Goal: Transaction & Acquisition: Purchase product/service

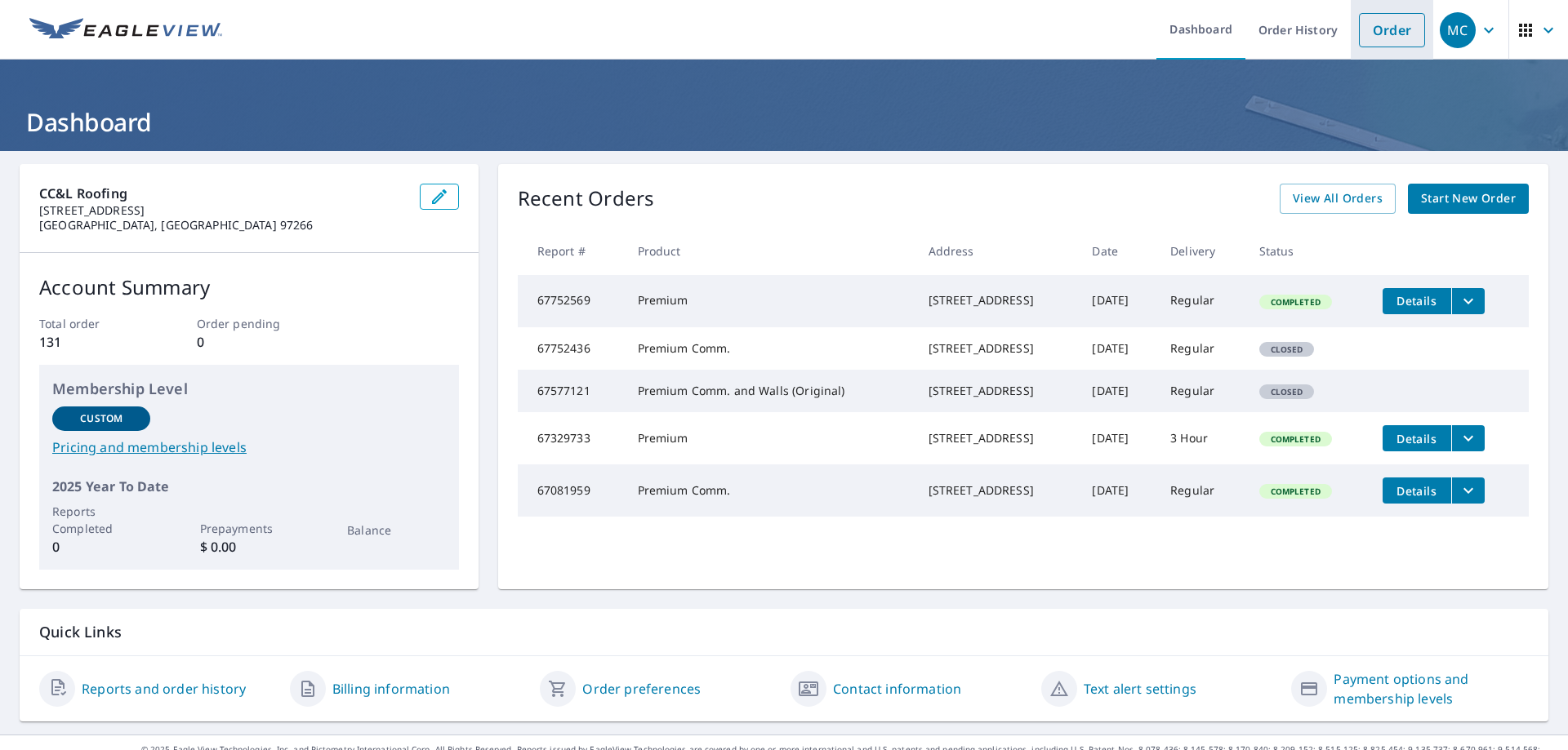
click at [1384, 27] on link "Order" at bounding box center [1392, 30] width 66 height 34
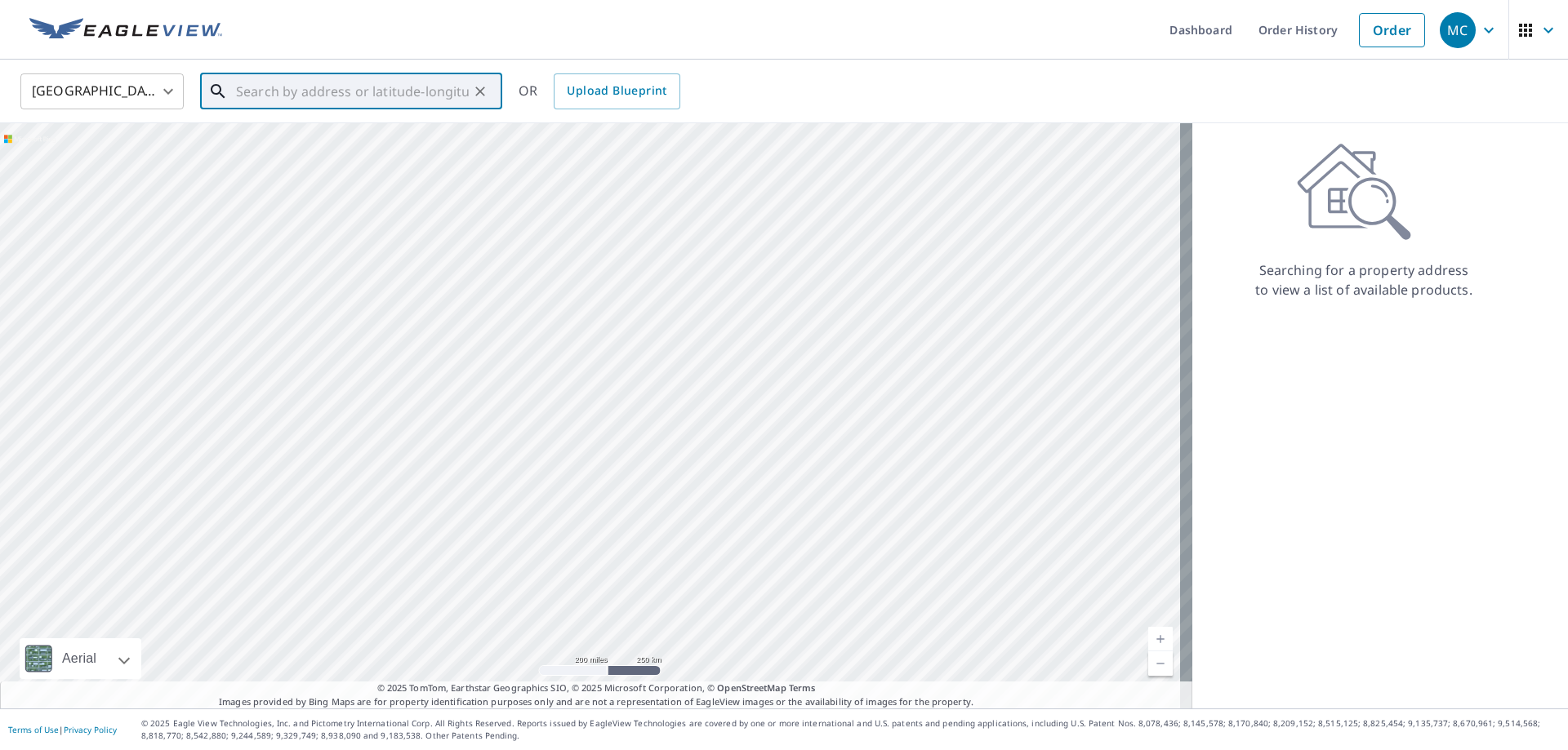
paste input "[STREET_ADDRESS][PERSON_NAME]"
click at [380, 150] on p "[GEOGRAPHIC_DATA], [GEOGRAPHIC_DATA] 97221" at bounding box center [360, 165] width 256 height 33
type input "[STREET_ADDRESS][PERSON_NAME]"
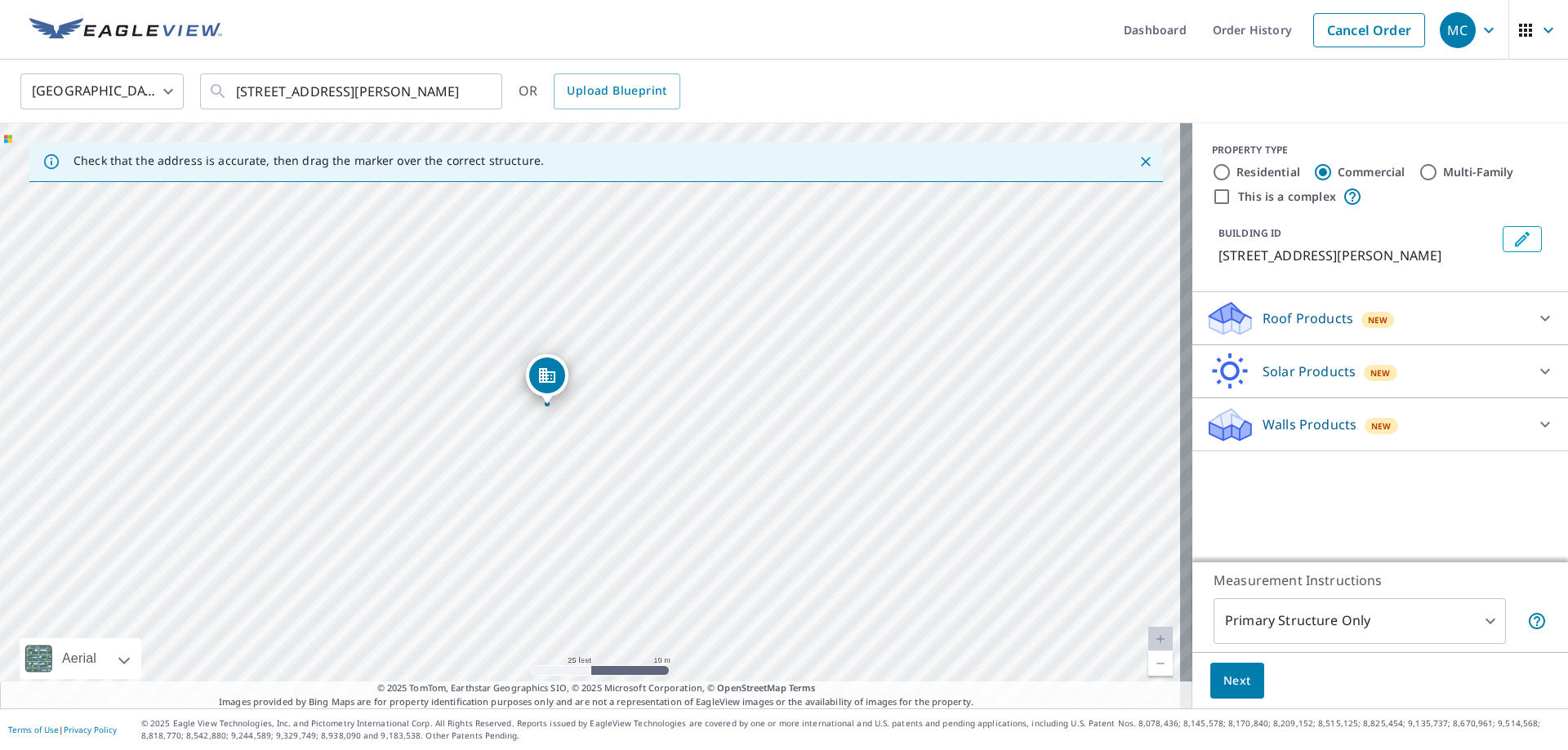
click at [1234, 687] on span "Next" at bounding box center [1237, 681] width 28 height 20
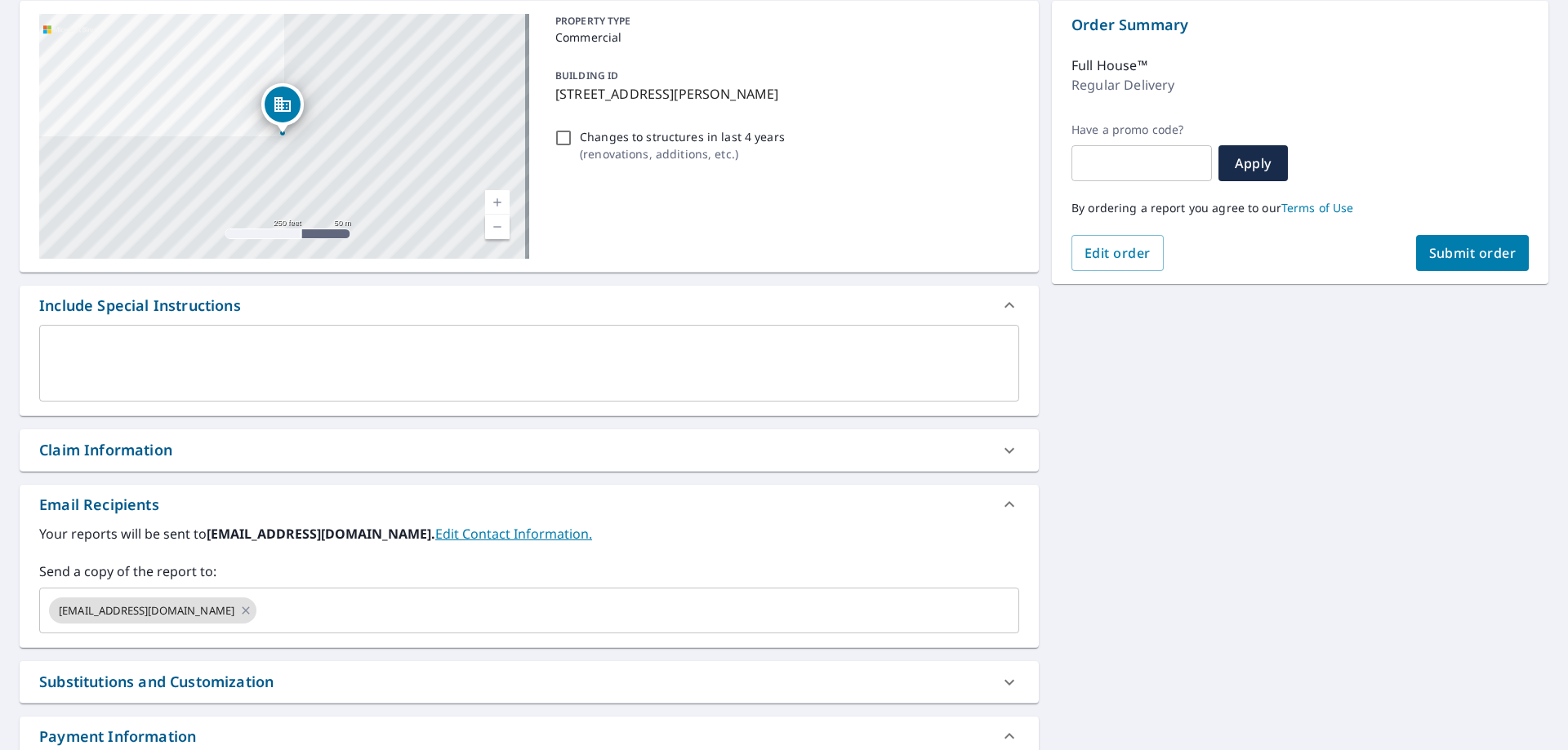
scroll to position [245, 0]
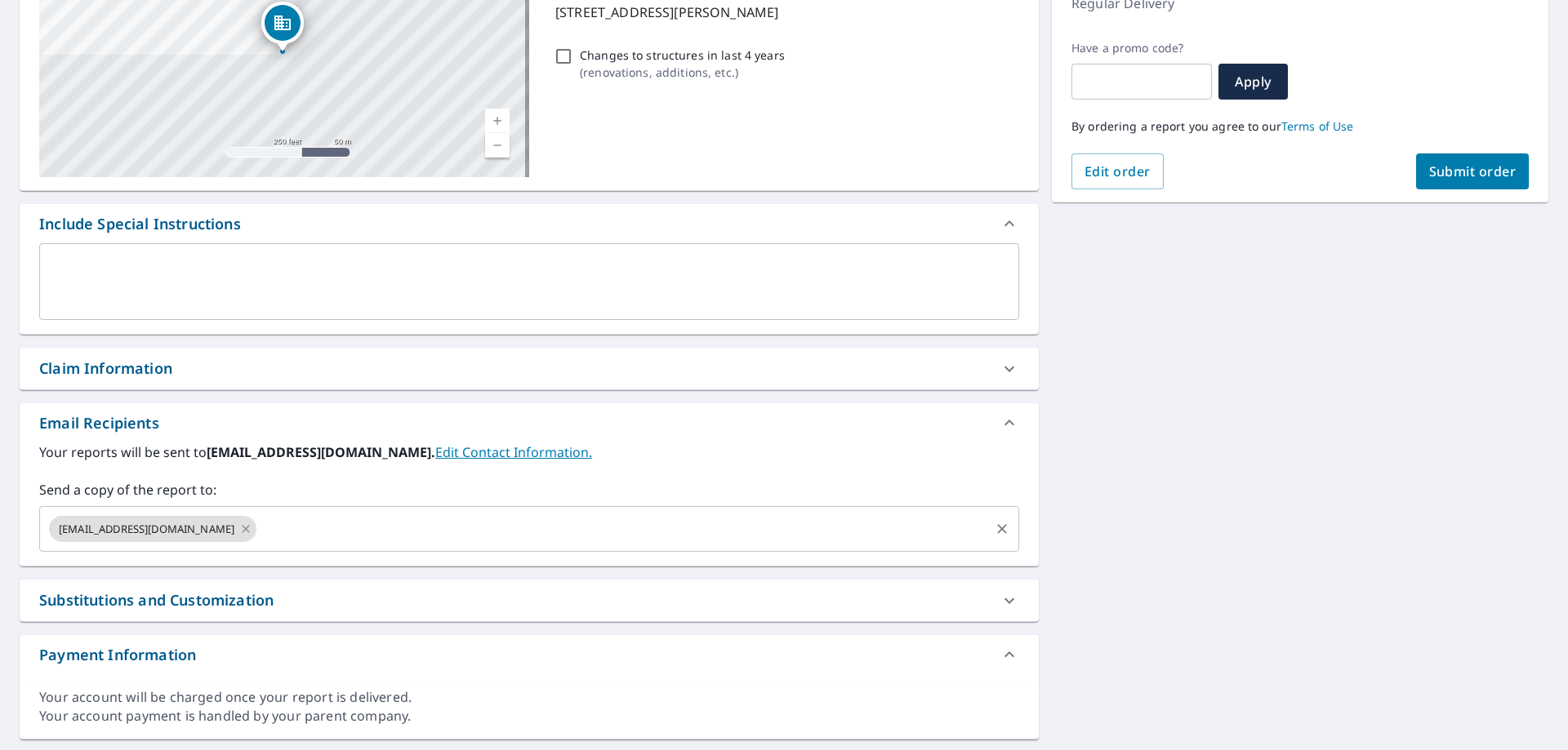
click at [243, 528] on icon at bounding box center [246, 528] width 8 height 8
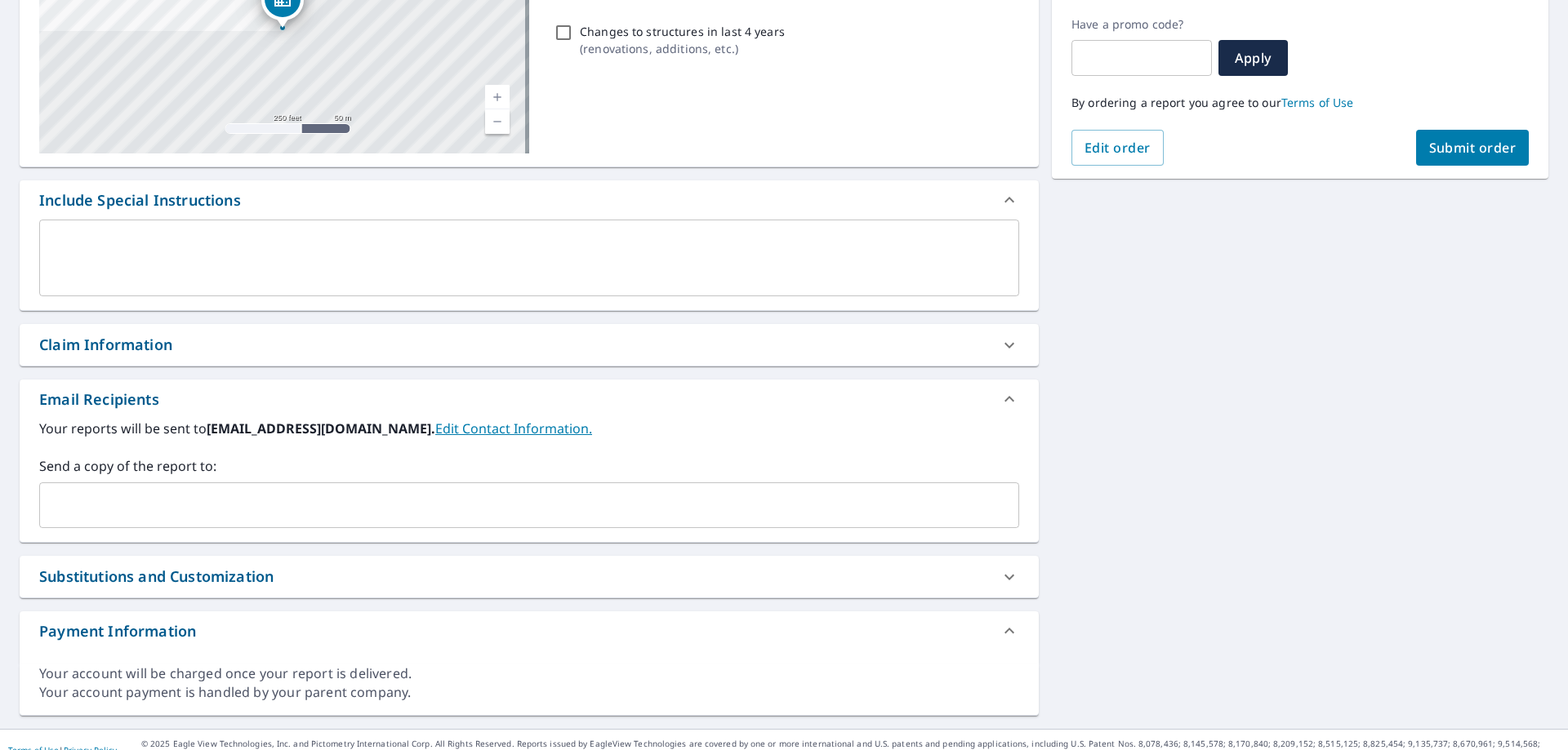
scroll to position [289, 0]
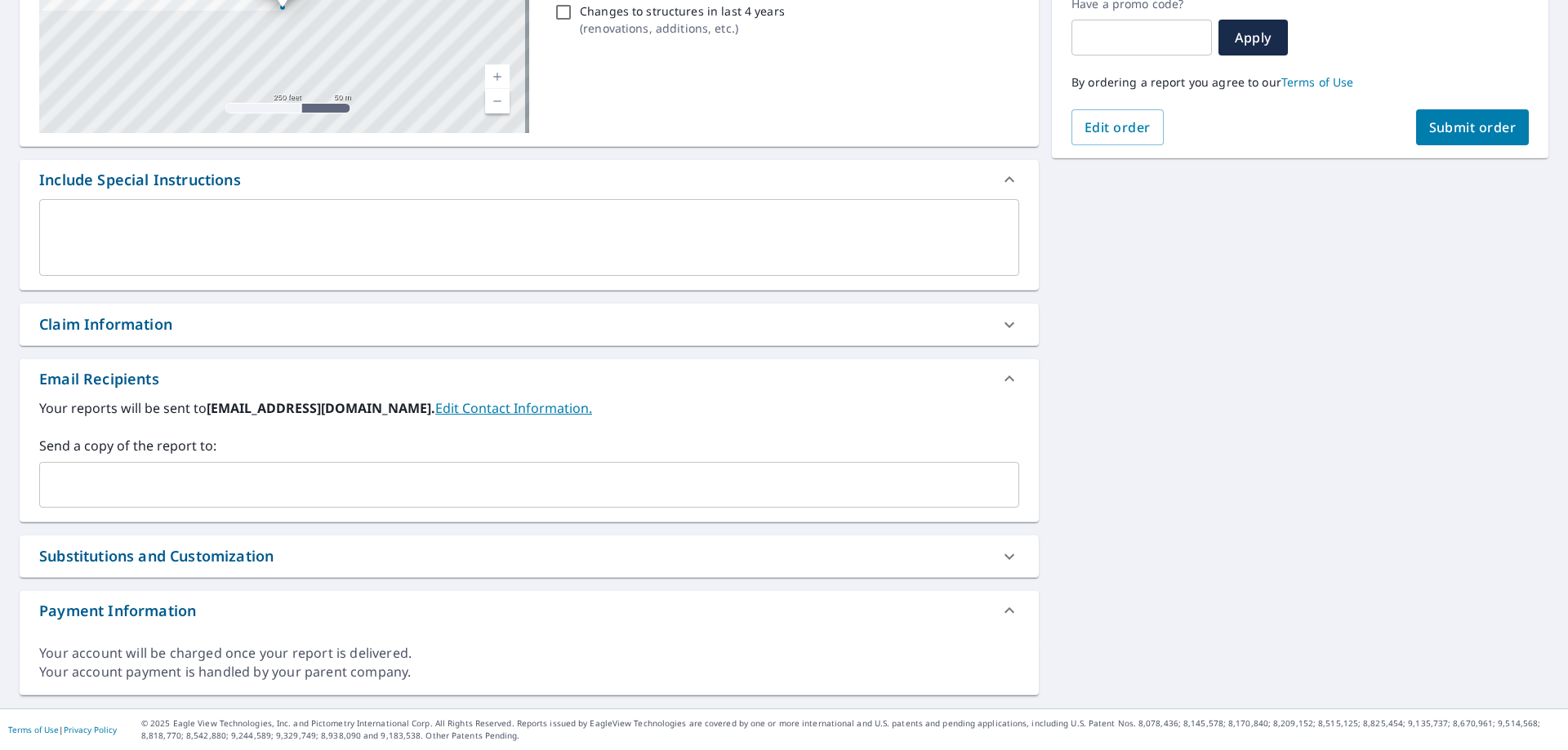
click at [1429, 132] on span "Submit order" at bounding box center [1473, 127] width 87 height 18
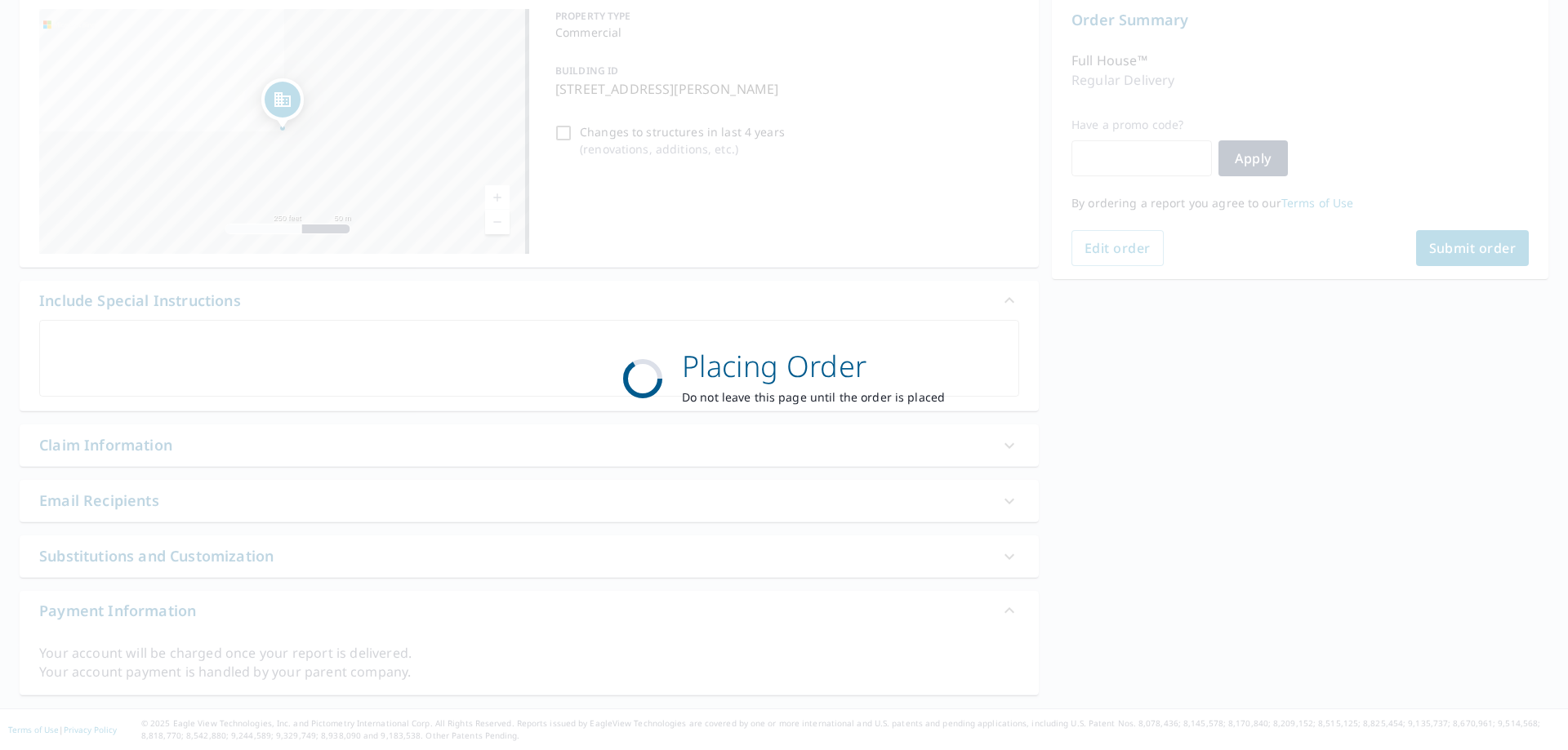
scroll to position [168, 0]
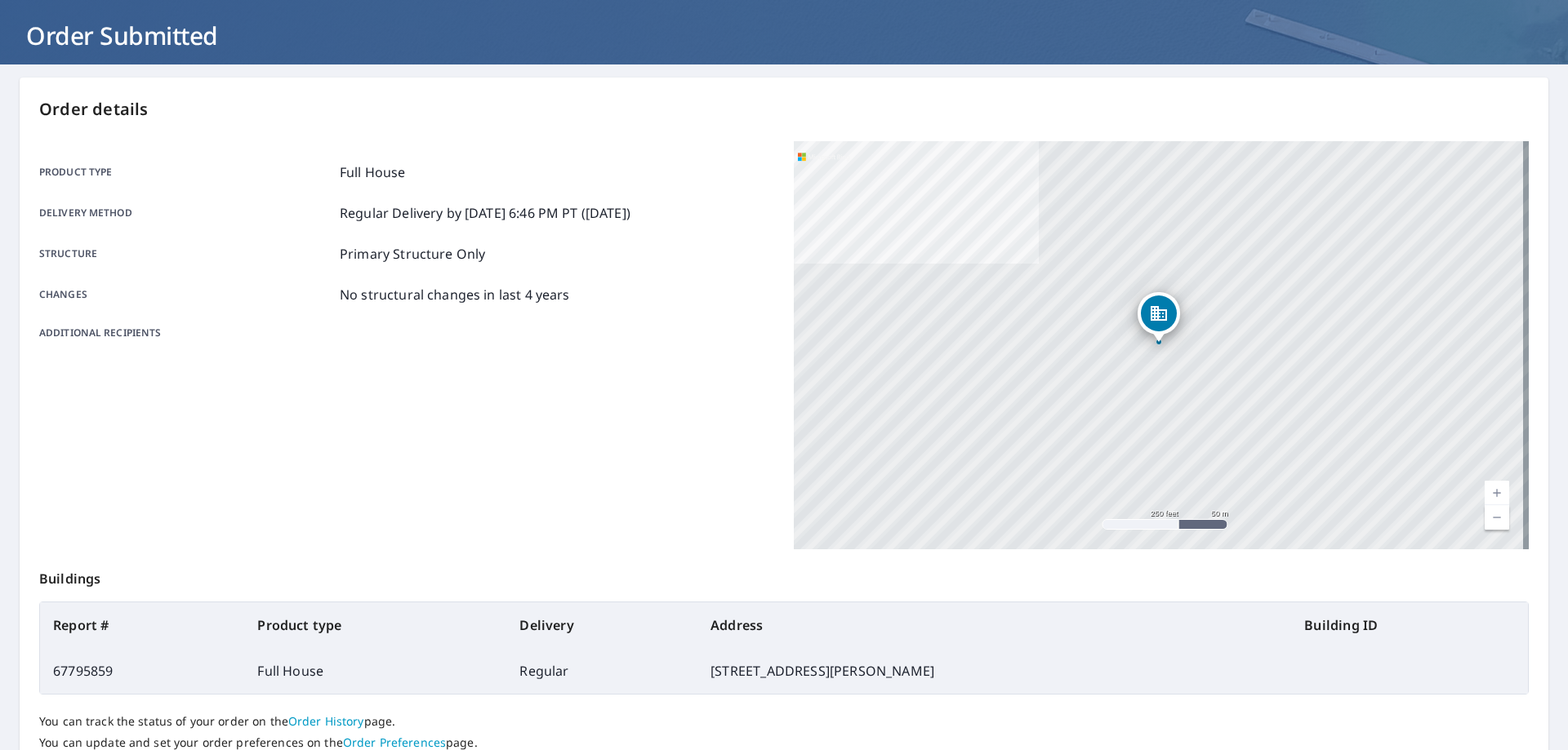
scroll to position [5, 0]
